Goal: Task Accomplishment & Management: Use online tool/utility

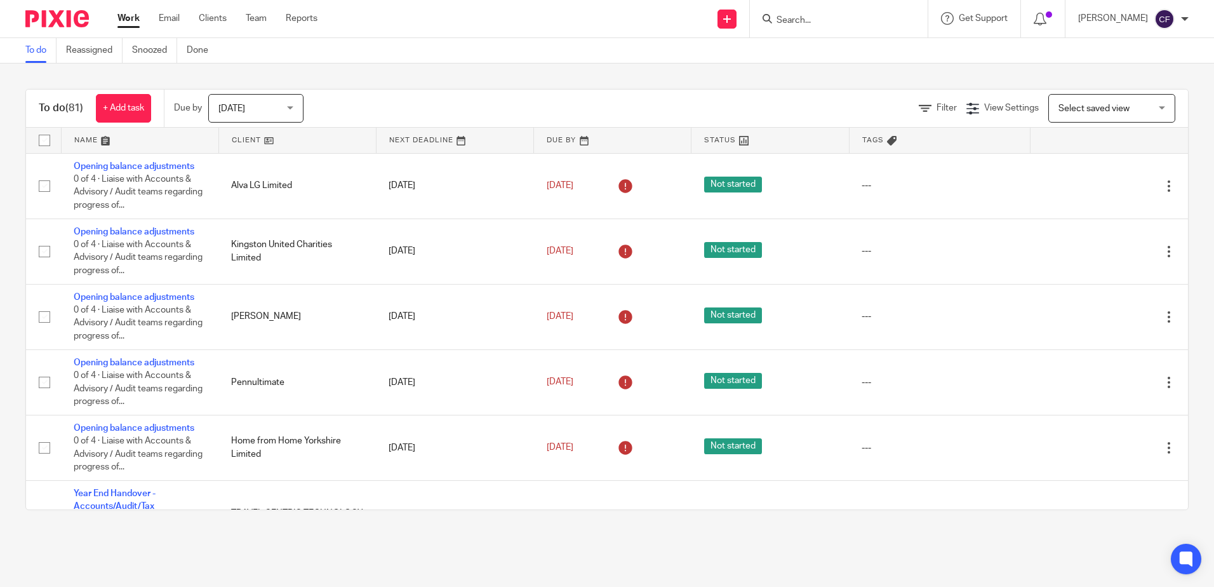
click at [817, 28] on div at bounding box center [839, 18] width 178 height 37
click at [803, 17] on input "Search" at bounding box center [832, 20] width 114 height 11
type input "kingston"
click button "submit" at bounding box center [0, 0] width 0 height 0
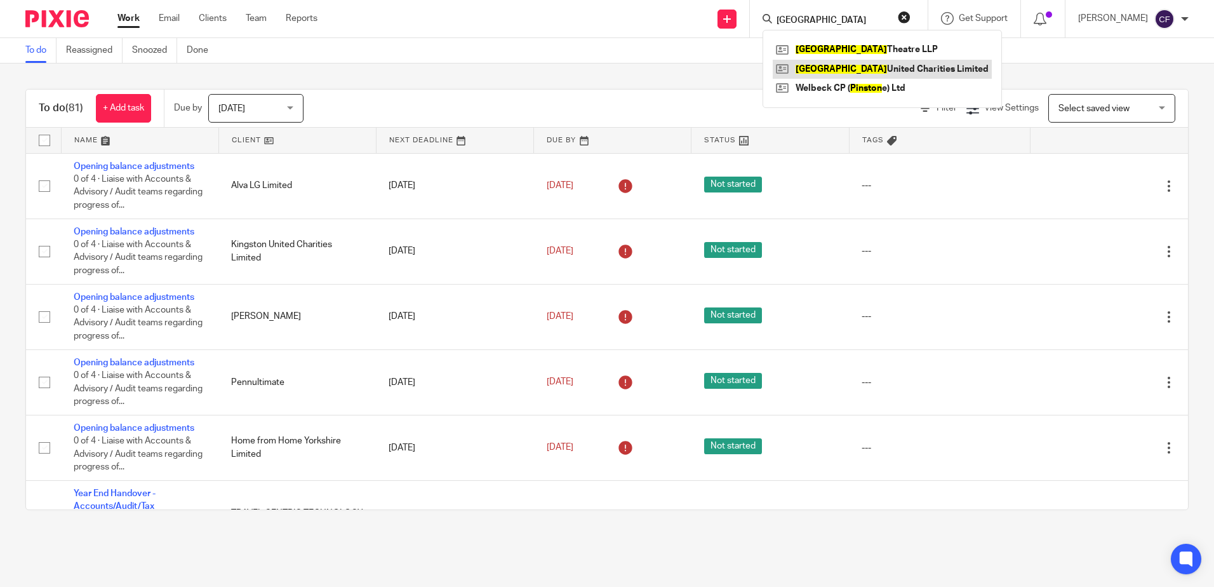
click at [825, 64] on link at bounding box center [882, 69] width 219 height 19
click at [827, 65] on link at bounding box center [882, 69] width 219 height 19
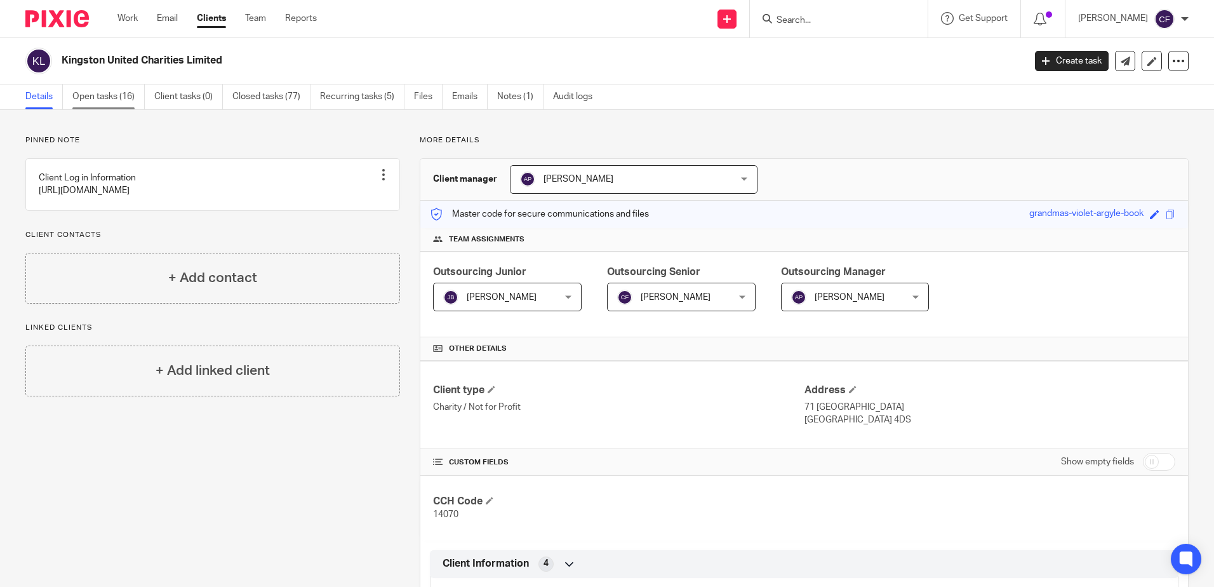
click at [89, 100] on link "Open tasks (16)" at bounding box center [108, 96] width 72 height 25
click at [108, 97] on link "Open tasks (16)" at bounding box center [108, 96] width 72 height 25
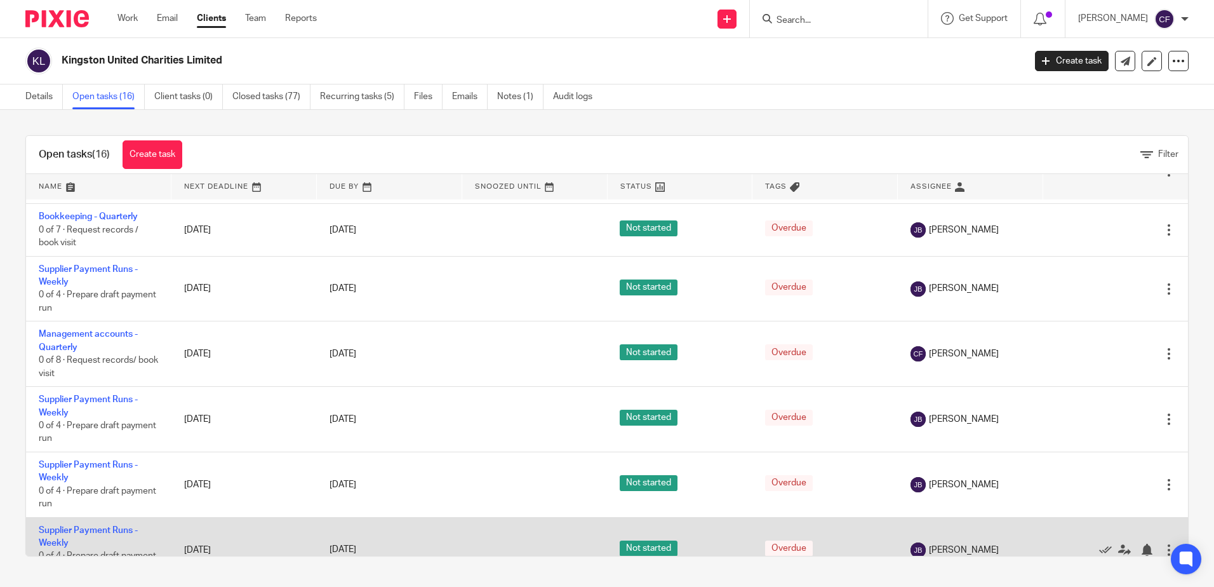
scroll to position [269, 0]
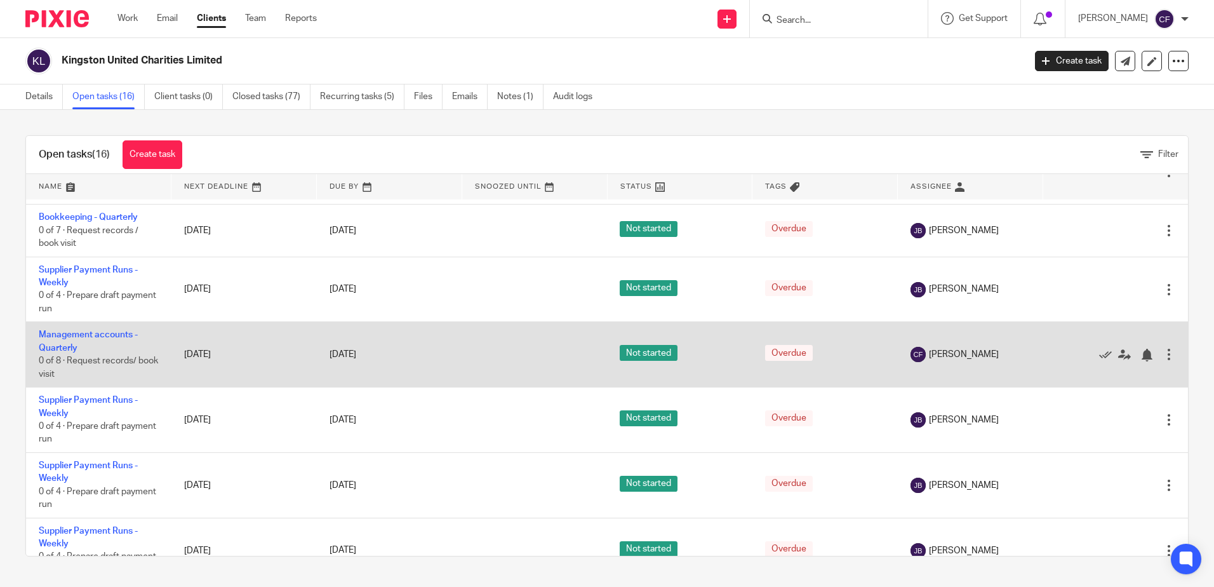
click at [57, 329] on td "Management accounts - Quarterly 0 of 8 · Request records/ book visit" at bounding box center [98, 354] width 145 height 65
click at [61, 333] on link "Management accounts - Quarterly" at bounding box center [88, 341] width 99 height 22
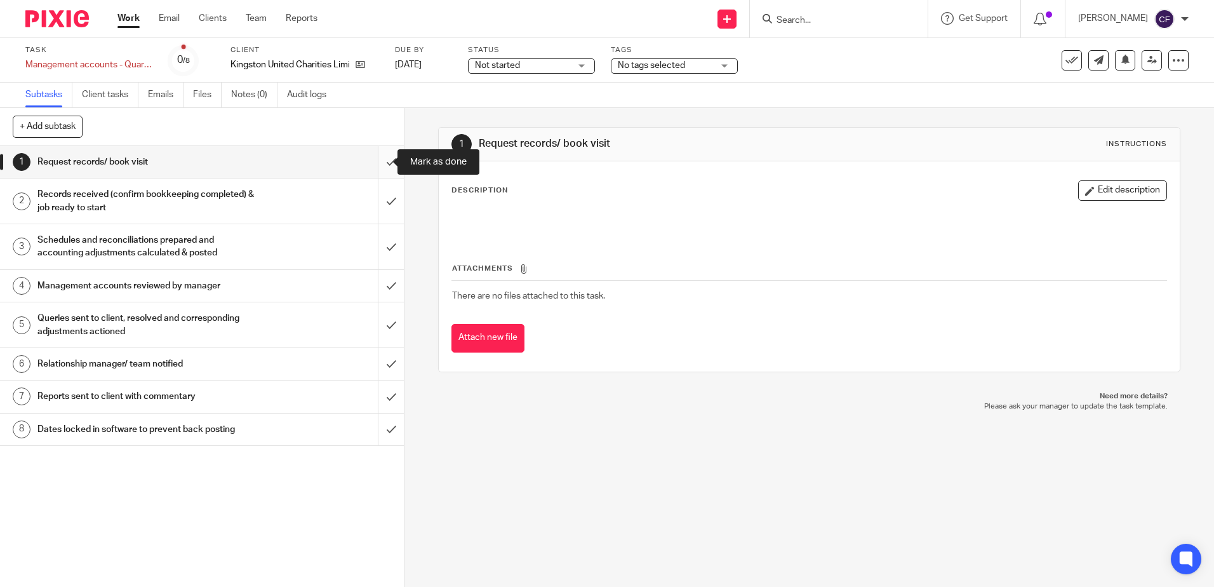
click at [369, 169] on input "submit" at bounding box center [202, 162] width 404 height 32
click at [390, 215] on input "submit" at bounding box center [202, 200] width 404 height 45
click at [384, 231] on input "submit" at bounding box center [202, 246] width 404 height 45
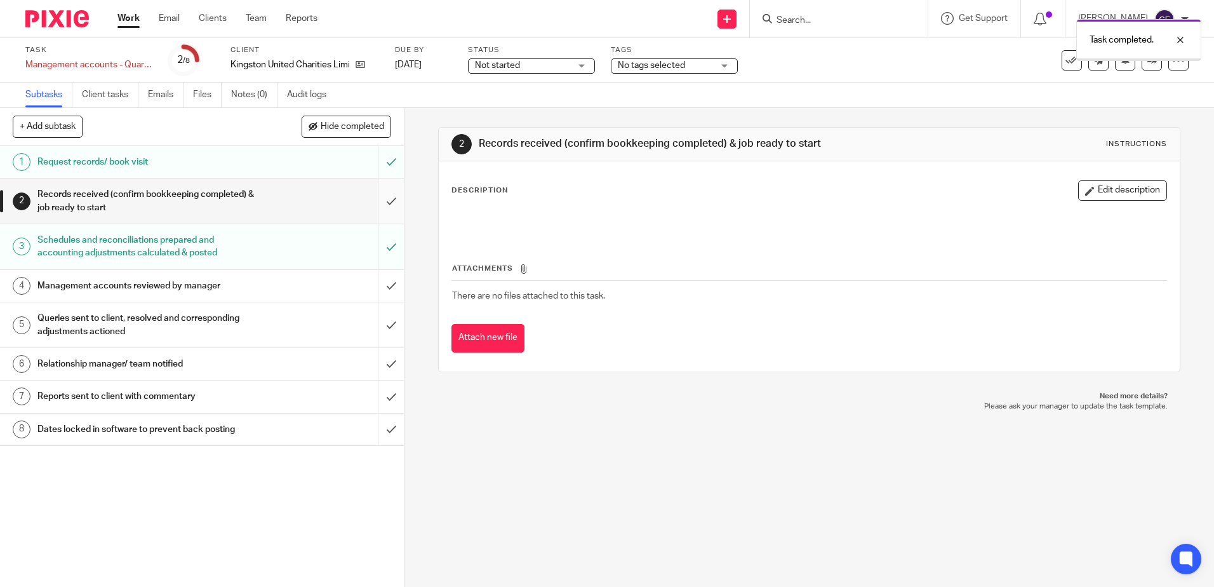
click at [377, 201] on input "submit" at bounding box center [202, 200] width 404 height 45
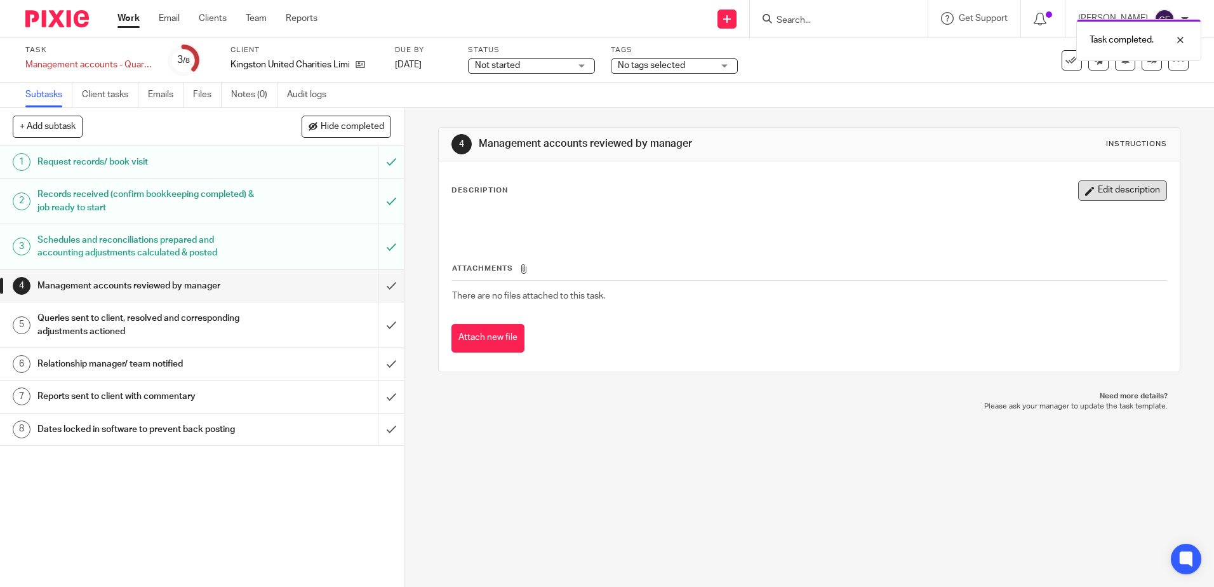
click at [1085, 194] on icon "button" at bounding box center [1090, 191] width 10 height 10
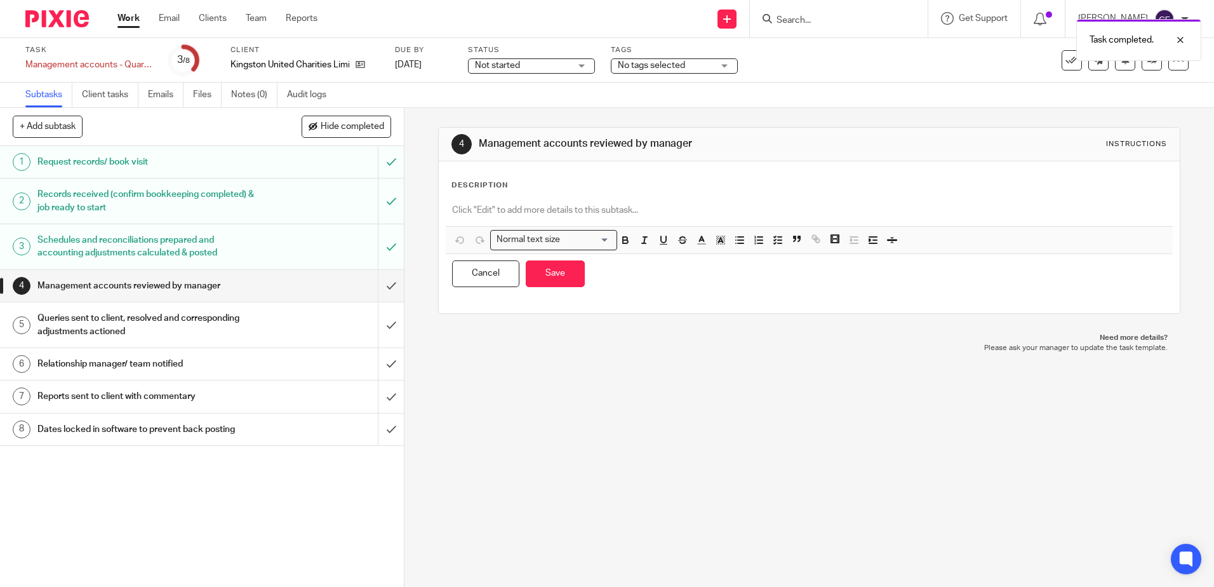
click at [777, 196] on div "Description Normal text size Loading... Remove Edit Insert new video Copy and p…" at bounding box center [809, 237] width 715 height 114
click at [720, 204] on p at bounding box center [809, 210] width 714 height 13
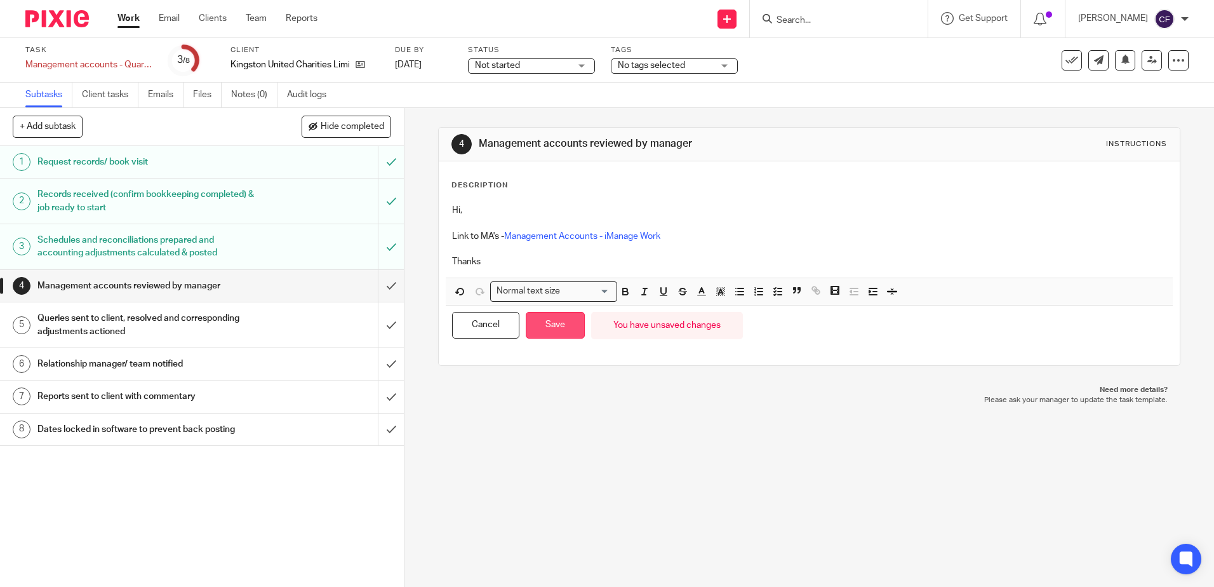
click at [557, 319] on button "Save" at bounding box center [555, 325] width 59 height 27
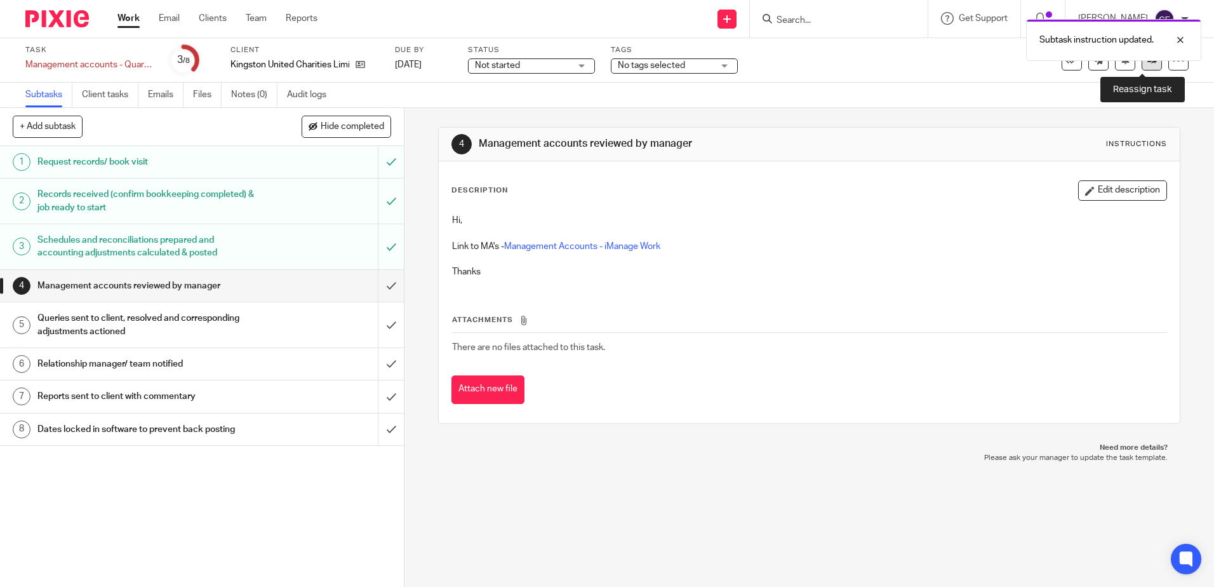
click at [1143, 65] on link at bounding box center [1152, 60] width 20 height 20
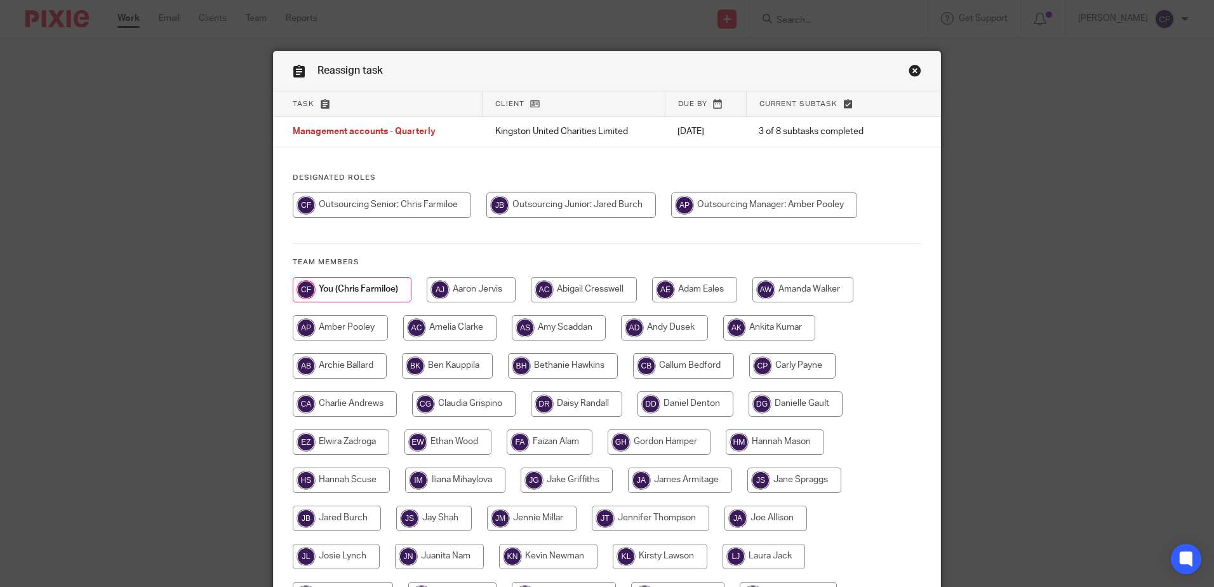
click at [777, 212] on input "radio" at bounding box center [764, 204] width 186 height 25
radio input "true"
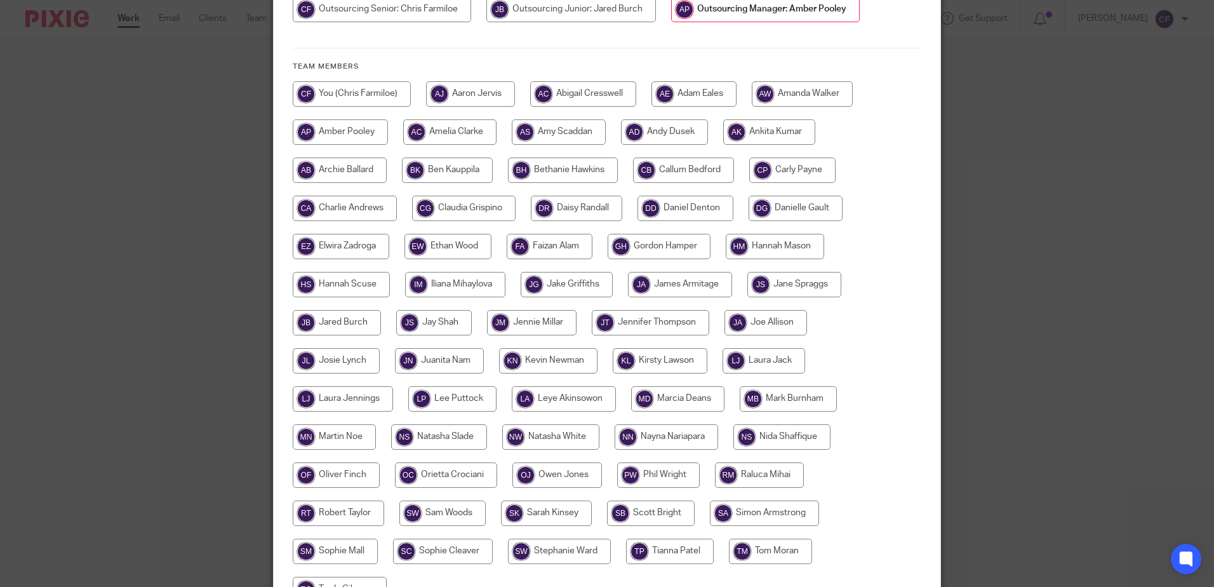
scroll to position [328, 0]
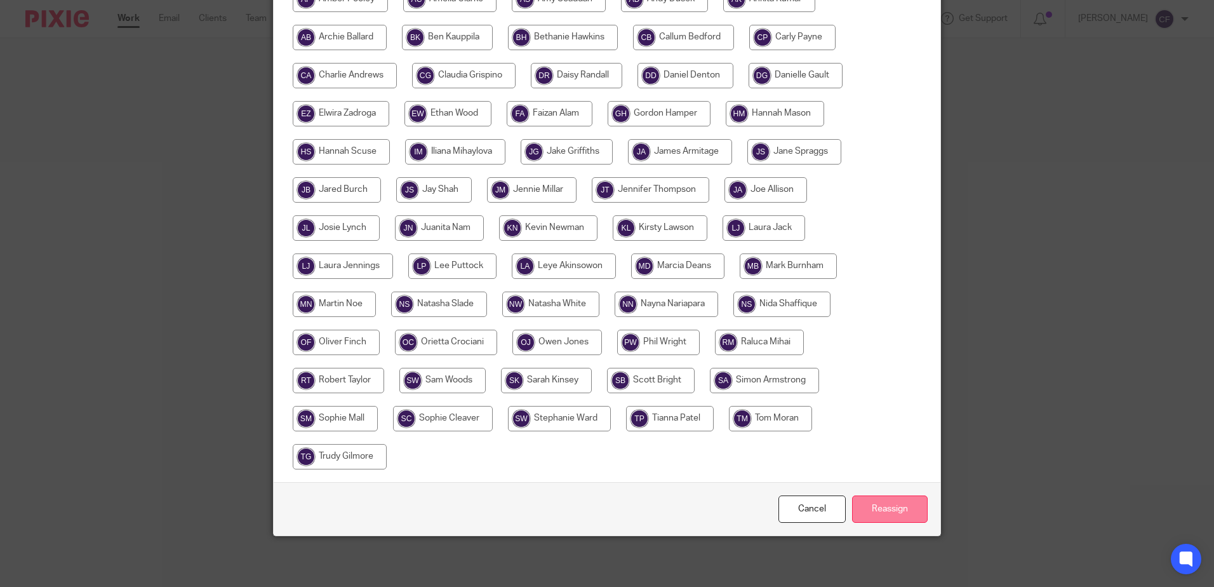
click at [889, 512] on input "Reassign" at bounding box center [890, 508] width 76 height 27
